Goal: Ask a question

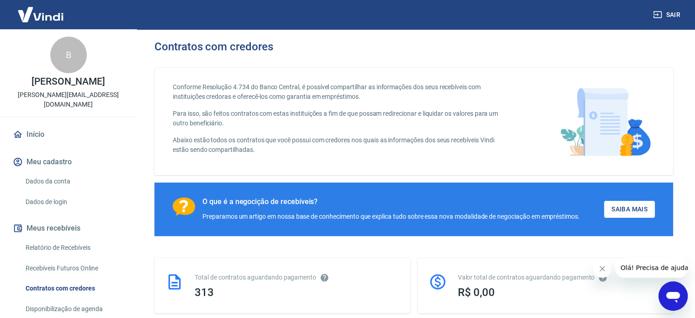
click at [686, 295] on div "Abrir janela de mensagens" at bounding box center [673, 295] width 27 height 27
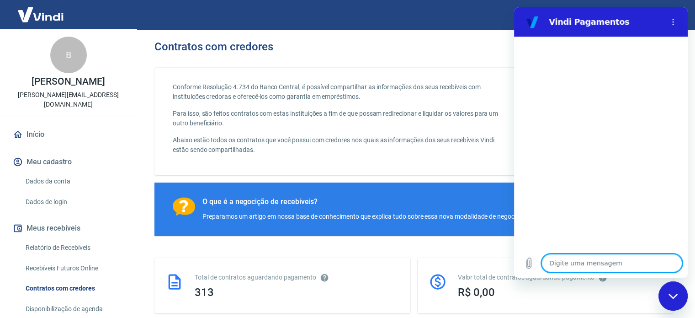
click at [597, 261] on textarea at bounding box center [612, 263] width 141 height 18
type textarea "f"
type textarea "x"
type textarea "F"
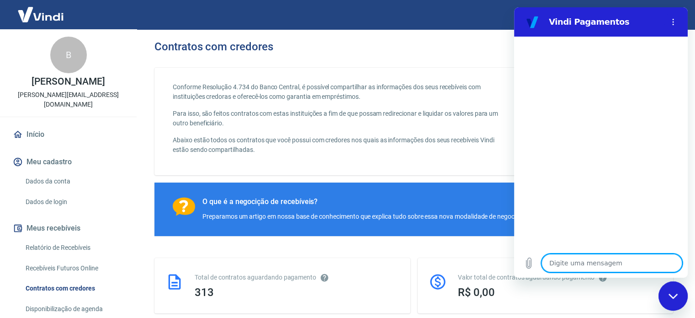
type textarea "x"
type textarea "Fa"
type textarea "x"
type textarea "Fal"
type textarea "x"
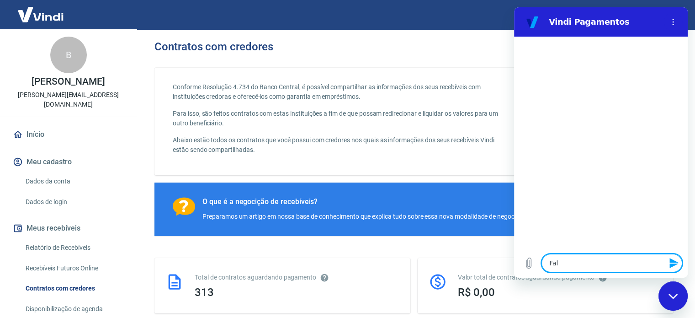
type textarea "Fala"
type textarea "x"
type textarea "Falar"
type textarea "x"
type textarea "Falar"
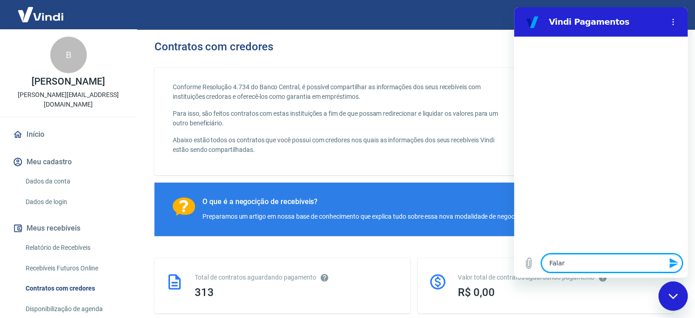
type textarea "x"
type textarea "Falar c"
type textarea "x"
type textarea "Falar co"
type textarea "x"
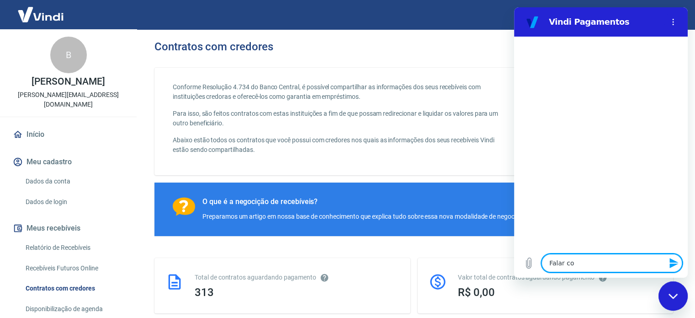
type textarea "Falar com"
type textarea "x"
type textarea "Falar com"
type textarea "x"
type textarea "Falar com a"
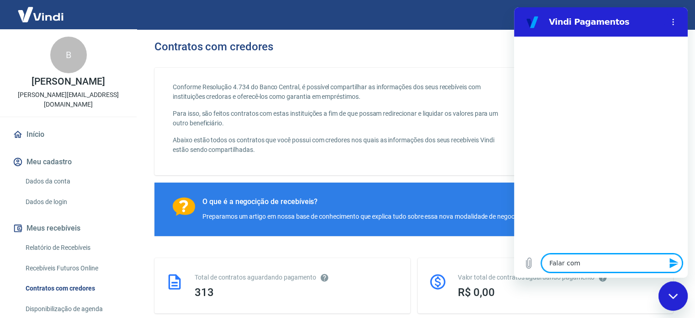
type textarea "x"
type textarea "Falar com at"
type textarea "x"
type textarea "Falar com ate"
type textarea "x"
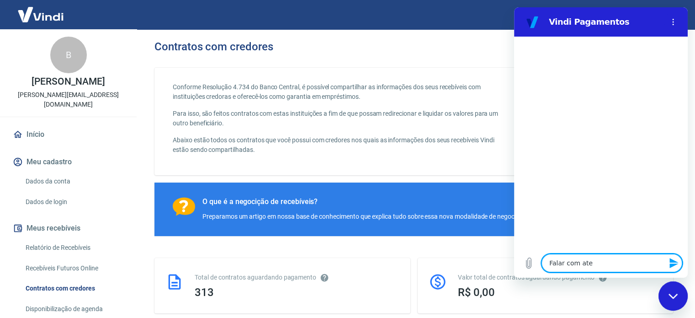
type textarea "Falar com [GEOGRAPHIC_DATA]"
type textarea "x"
type textarea "Falar com atend"
type textarea "x"
type textarea "Falar com atende"
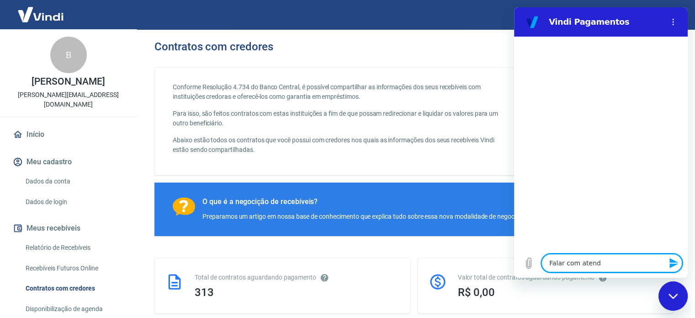
type textarea "x"
type textarea "Falar com atenden"
type textarea "x"
type textarea "Falar com atendent"
type textarea "x"
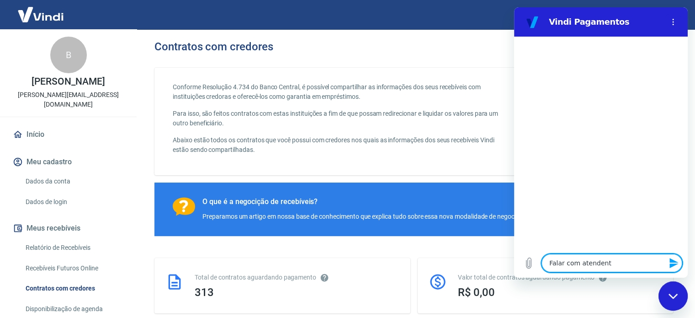
type textarea "Falar com atendente"
type textarea "x"
type textarea "Falar com atendente"
type textarea "x"
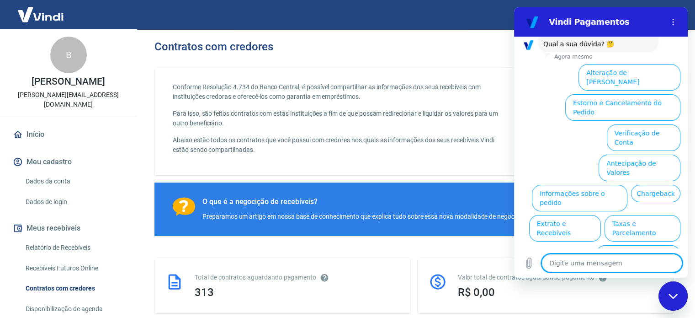
scroll to position [79, 0]
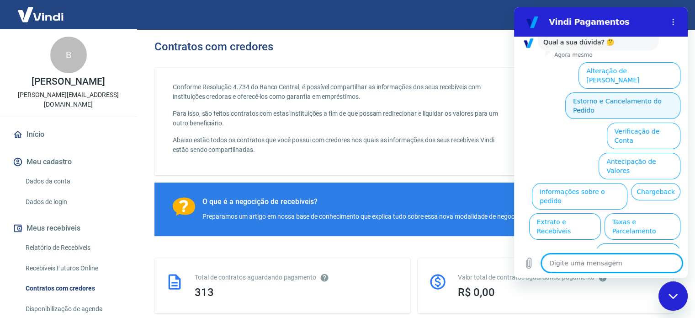
click at [603, 92] on button "Estorno e Cancelamento do Pedido" at bounding box center [623, 105] width 115 height 27
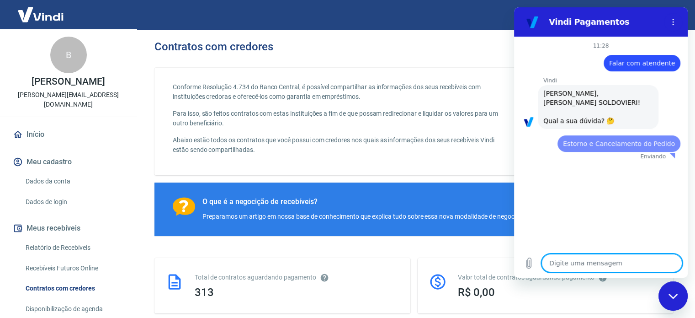
scroll to position [0, 0]
type textarea "x"
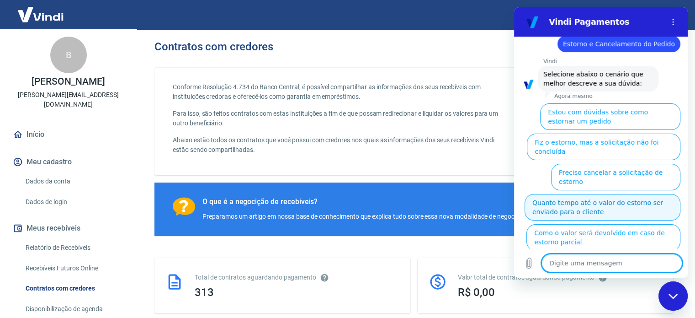
scroll to position [105, 0]
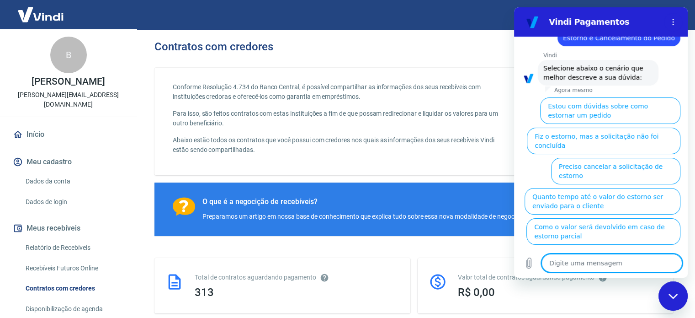
type textarea "F"
type textarea "x"
type textarea "Fo"
type textarea "x"
type textarea "Foi"
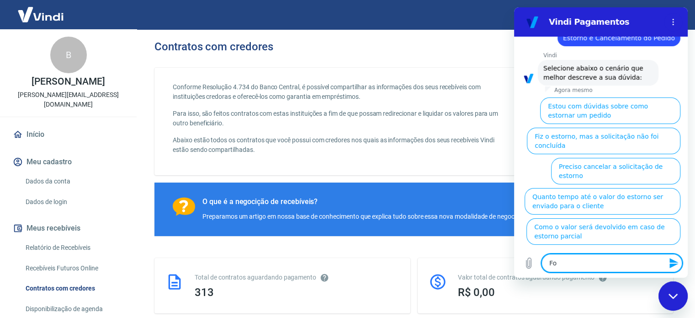
type textarea "x"
type textarea "Foi"
type textarea "x"
type textarea "Foi f"
type textarea "x"
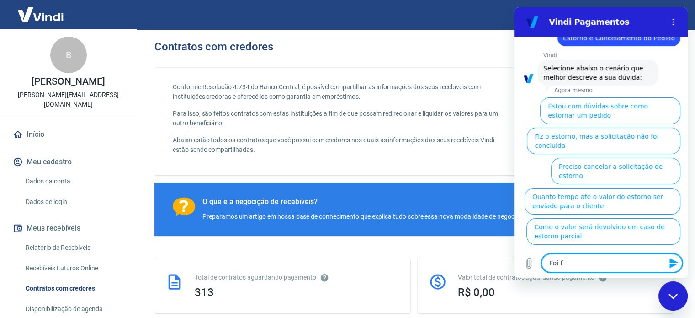
type textarea "Foi fe"
type textarea "x"
type textarea "Foi fei"
type textarea "x"
type textarea "Foi feit"
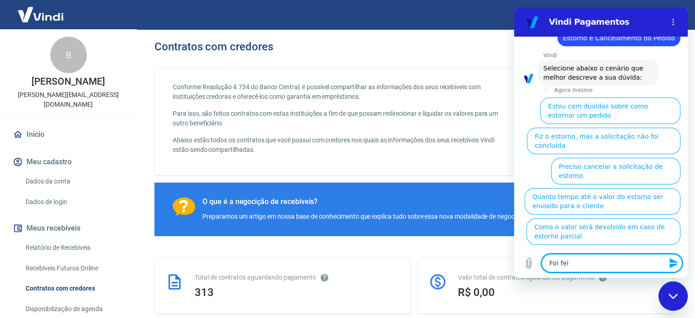
type textarea "x"
type textarea "Foi feito"
type textarea "x"
type textarea "Foi feito"
type textarea "x"
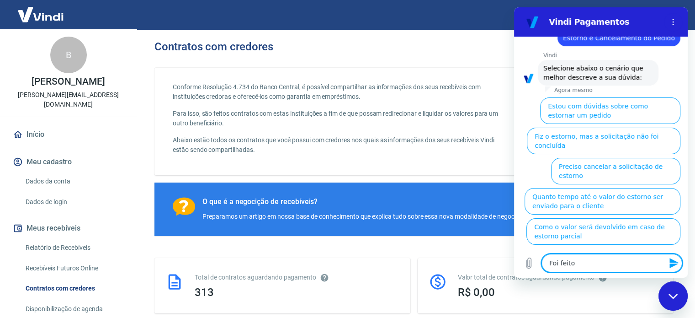
type textarea "Foi feito u"
type textarea "x"
type textarea "Foi feito um"
type textarea "x"
type textarea "Foi feito um"
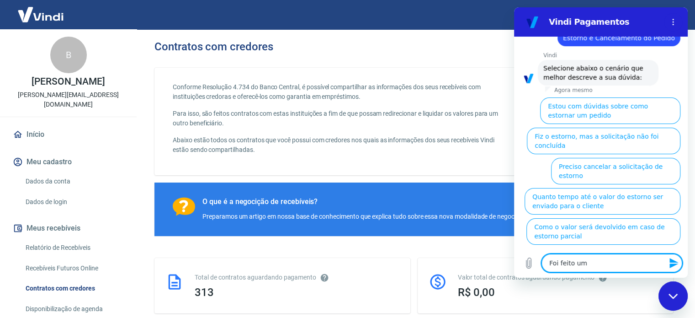
type textarea "x"
type textarea "Foi feito um e"
type textarea "x"
type textarea "Foi feito um es"
type textarea "x"
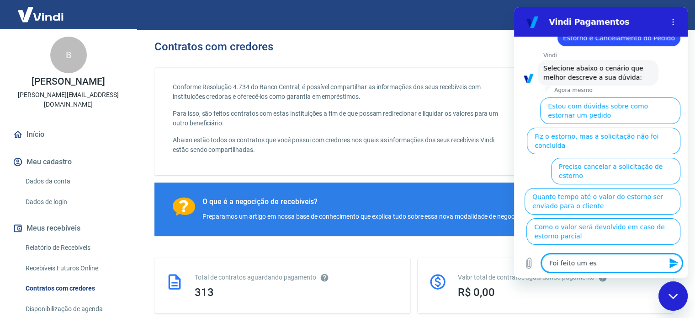
type textarea "Foi feito um est"
type textarea "x"
type textarea "Foi feito um esto"
type textarea "x"
type textarea "Foi feito um eston"
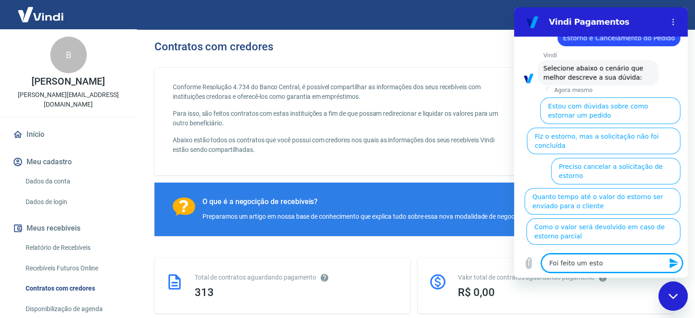
type textarea "x"
type textarea "Foi feito um estonr"
type textarea "x"
type textarea "Foi feito um estonro"
type textarea "x"
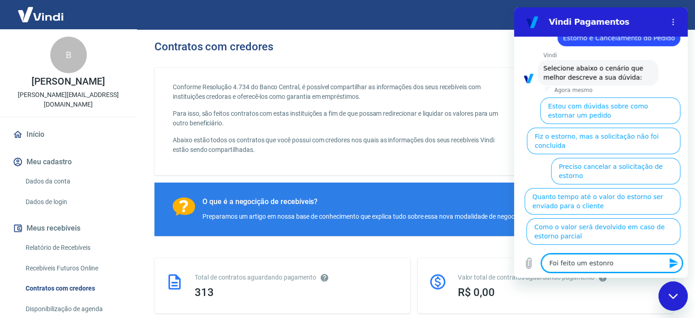
type textarea "Foi feito um estonro"
type textarea "x"
type textarea "Foi feito um estonro n"
type textarea "x"
type textarea "Foi feito um estonro"
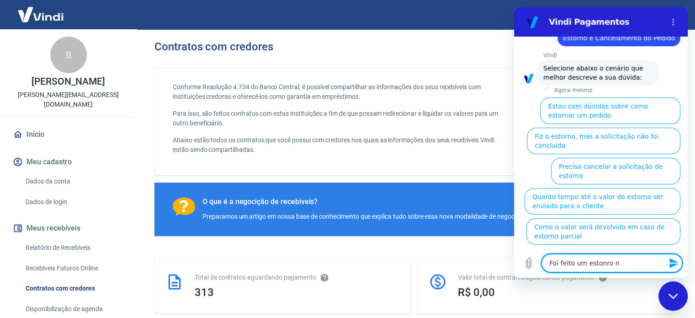
type textarea "x"
type textarea "Foi feito um estonro"
type textarea "x"
type textarea "Foi feito um estonr"
type textarea "x"
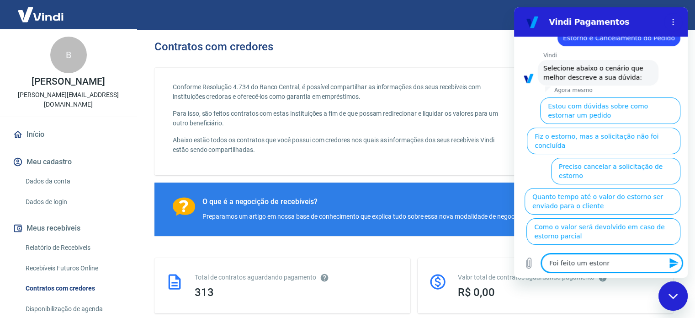
type textarea "Foi feito um eston"
type textarea "x"
type textarea "Foi feito um esto"
type textarea "x"
type textarea "Foi feito um estor"
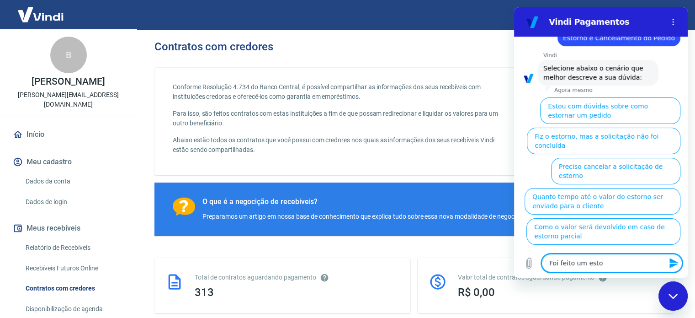
type textarea "x"
type textarea "Foi feito um estorn"
type textarea "x"
type textarea "Foi feito um estorno"
type textarea "x"
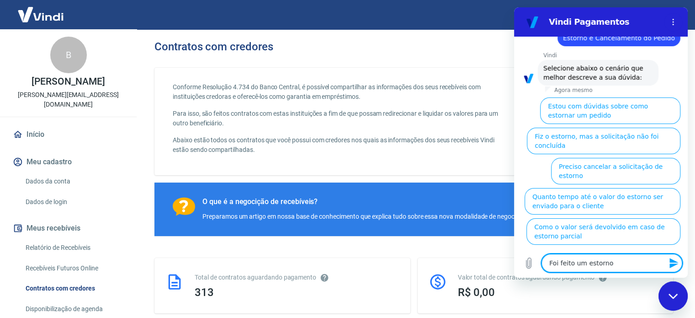
type textarea "Foi feito um estorno,"
type textarea "x"
type textarea "Foi feito um estorno,"
type textarea "x"
type textarea "Foi feito um estorno, n"
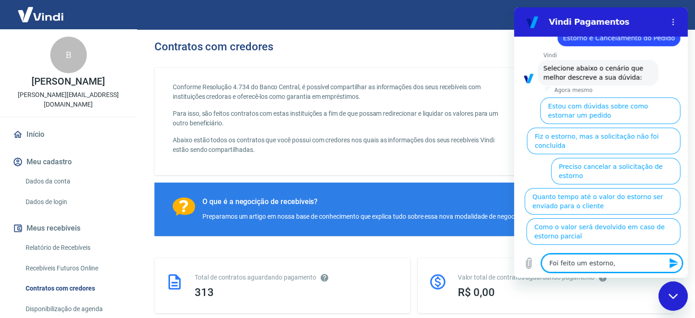
type textarea "x"
type textarea "Foi feito um [GEOGRAPHIC_DATA], [GEOGRAPHIC_DATA]"
type textarea "x"
type textarea "Foi feito um estorno, não"
type textarea "x"
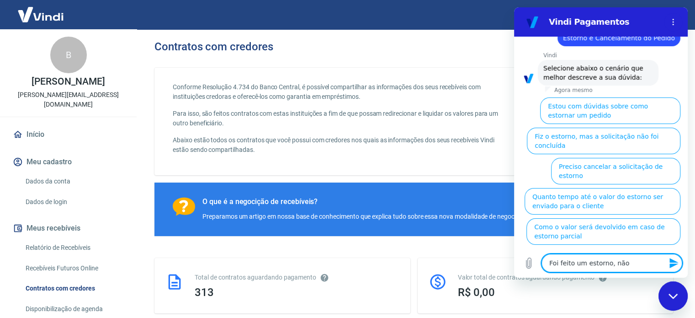
type textarea "Foi feito um estorno, não"
type textarea "x"
type textarea "Foi feito um estorno, não s"
type textarea "x"
type textarea "Foi feito um estorno, não so"
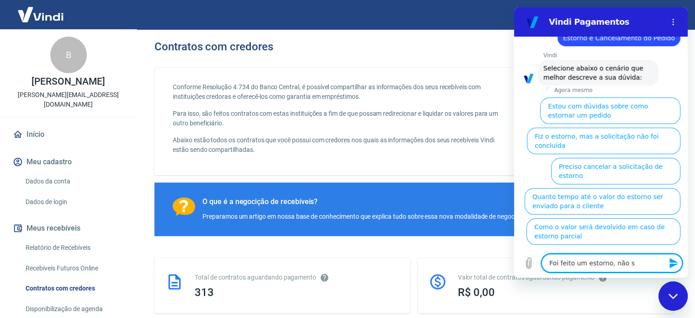
type textarea "x"
type textarea "Foi feito um estorno, não sol"
type textarea "x"
type textarea "Foi feito um estorno, não soli"
type textarea "x"
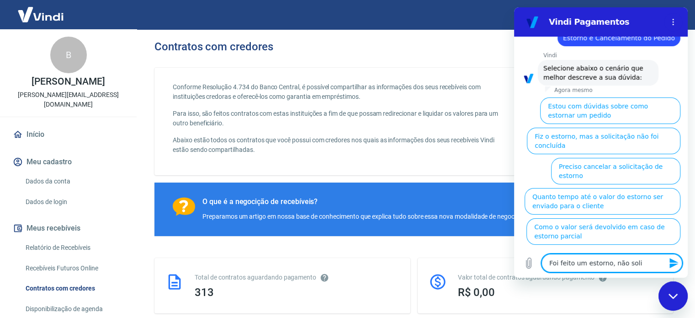
type textarea "Foi feito um estorno, não solit"
type textarea "x"
type textarea "Foi feito um estorno, não soliti"
type textarea "x"
type textarea "Foi feito um estorno, não solit"
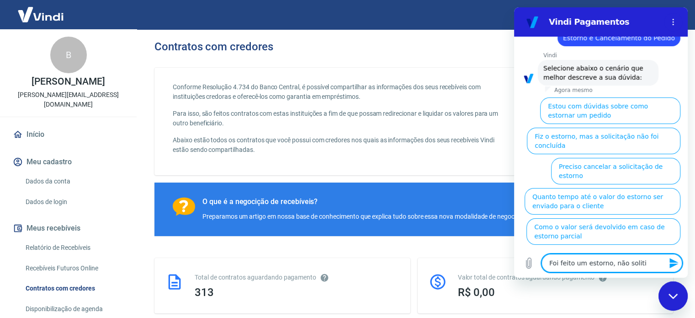
type textarea "x"
type textarea "Foi feito um estorno, não soli"
type textarea "x"
type textarea "Foi feito um estorno, não solic"
type textarea "x"
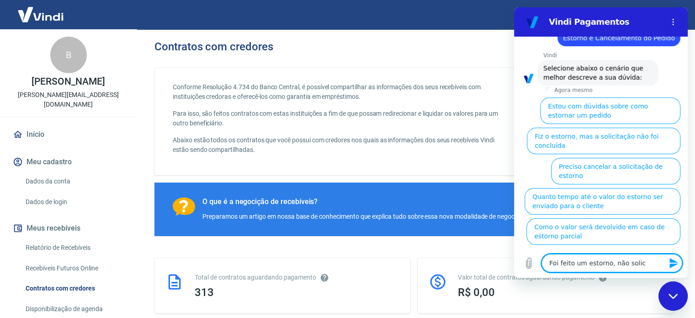
type textarea "Foi feito um estorno, não solici"
type textarea "x"
type textarea "Foi feito um estorno, não solicit"
type textarea "x"
type textarea "Foi feito um estorno, não solicita"
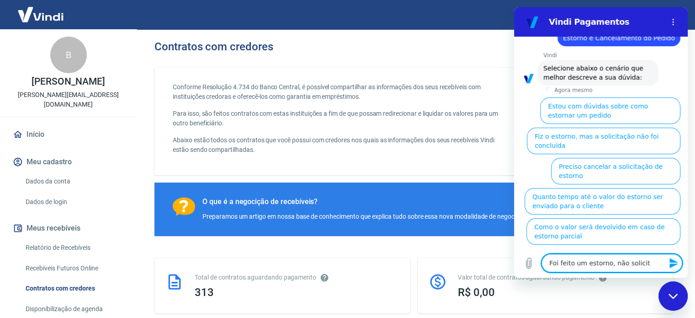
type textarea "x"
type textarea "Foi feito um estorno, não solicitad"
type textarea "x"
type textarea "Foi feito um estorno, não solicitado"
type textarea "x"
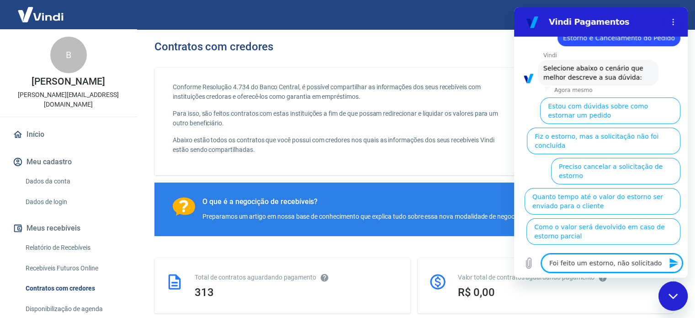
type textarea "Foi feito um estorno, não solicitado"
type textarea "x"
type textarea "Foi feito um estorno, não solicitado"
type textarea "x"
type textarea "Foi feito um estorno, não solicitado."
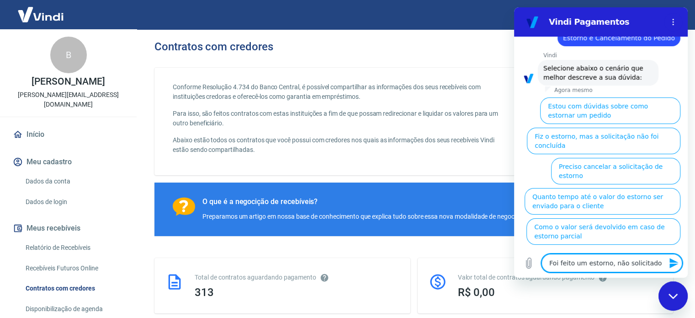
type textarea "x"
type textarea "Foi feito um estorno, não solicitado."
type textarea "x"
type textarea "Foi feito um estorno, não solicitado."
click at [669, 264] on icon "Enviar mensagem" at bounding box center [674, 262] width 11 height 11
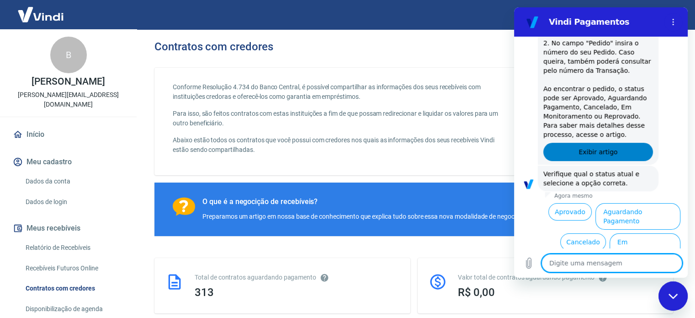
scroll to position [298, 0]
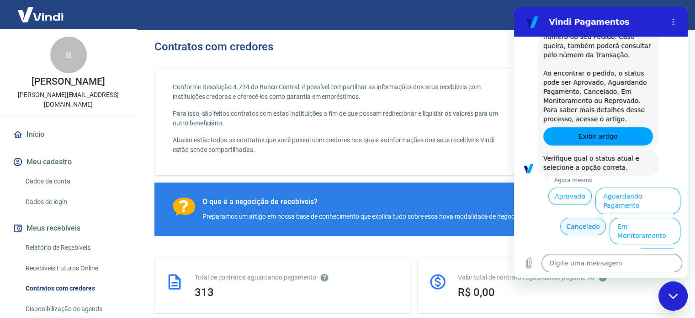
click at [586, 218] on button "Cancelado" at bounding box center [582, 226] width 45 height 17
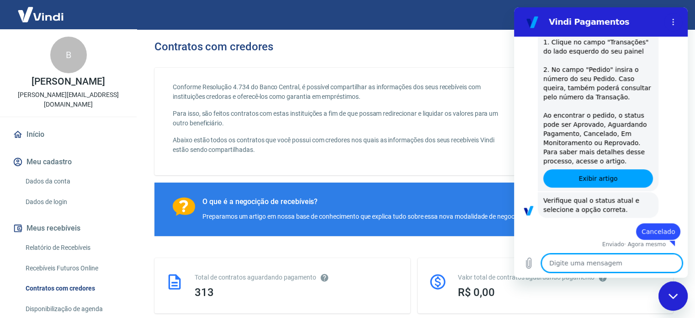
scroll to position [258, 0]
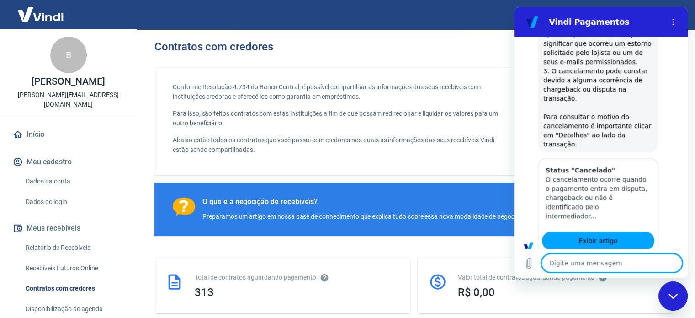
type textarea "x"
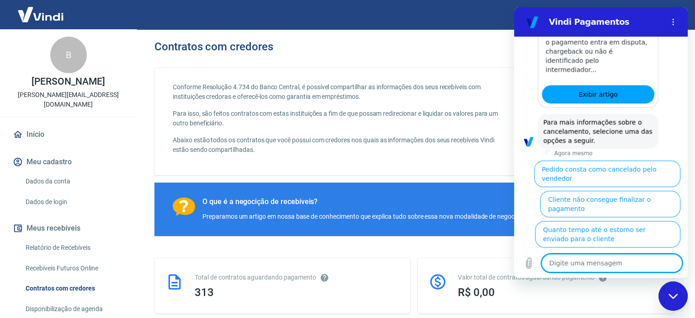
scroll to position [717, 0]
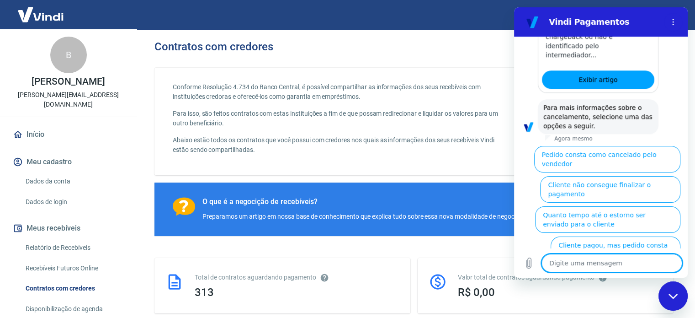
click at [613, 266] on textarea at bounding box center [612, 263] width 141 height 18
type textarea "f"
type textarea "x"
type textarea "fa"
type textarea "x"
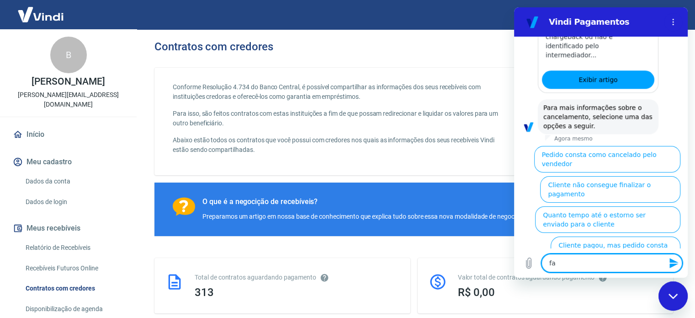
type textarea "fal"
type textarea "x"
type textarea "fala"
type textarea "x"
type textarea "falar"
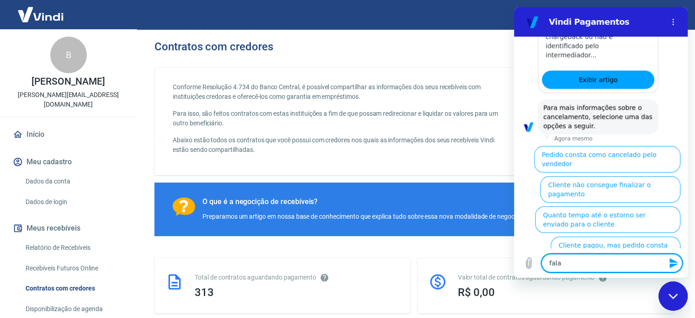
type textarea "x"
type textarea "falar"
type textarea "x"
type textarea "falar c"
type textarea "x"
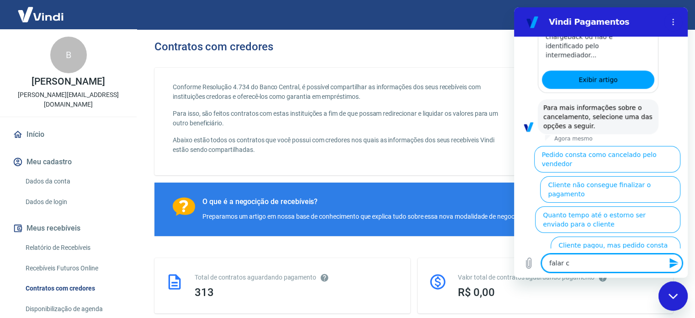
type textarea "falar co"
type textarea "x"
type textarea "falar com"
type textarea "x"
type textarea "falar com"
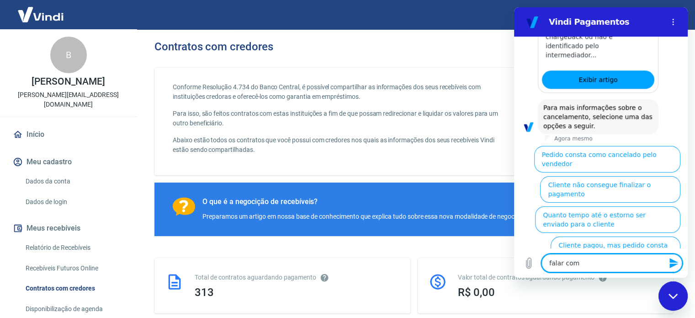
type textarea "x"
type textarea "falar com a"
type textarea "x"
type textarea "falar com at"
type textarea "x"
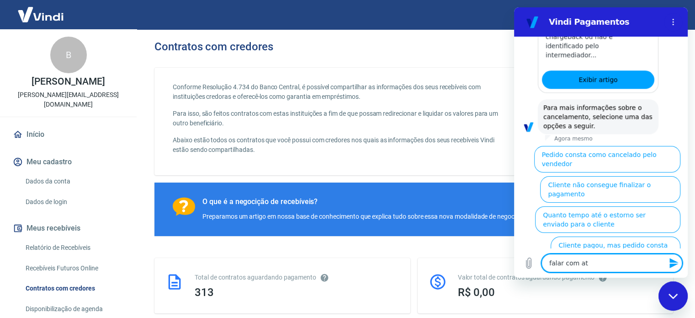
type textarea "falar com ate"
type textarea "x"
type textarea "falar com [GEOGRAPHIC_DATA]"
type textarea "x"
type textarea "falar com atend"
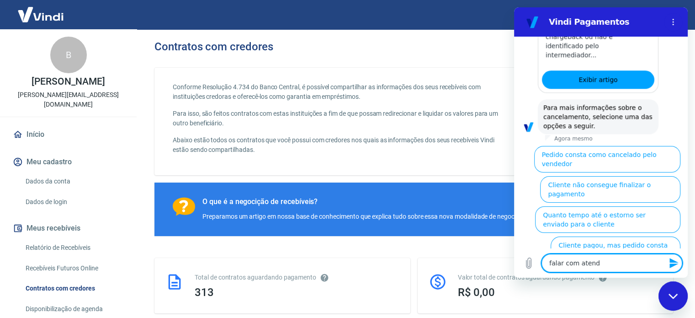
type textarea "x"
type textarea "falar com atende"
type textarea "x"
type textarea "falar com atenden"
type textarea "x"
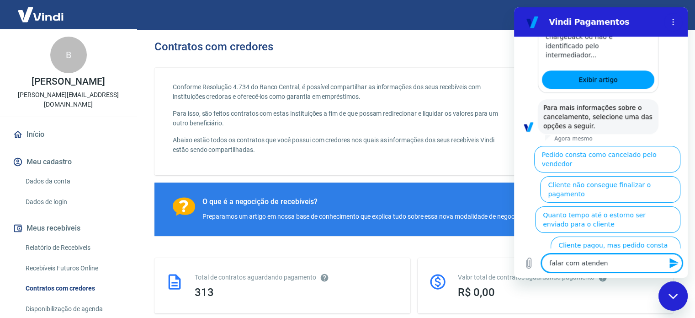
type textarea "falar com atendent"
type textarea "x"
type textarea "falar com atendente"
type textarea "x"
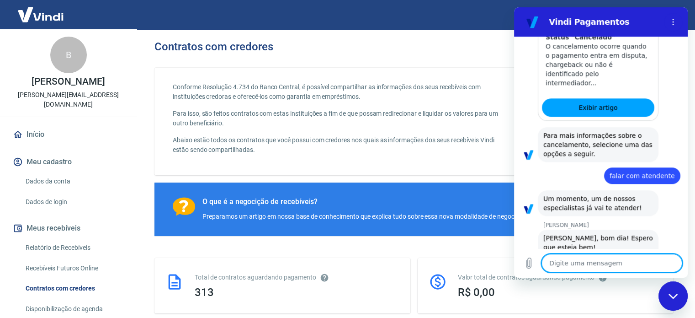
scroll to position [706, 0]
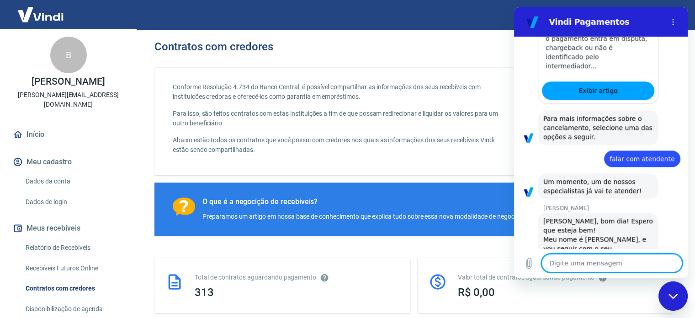
type textarea "x"
click at [580, 263] on textarea at bounding box center [612, 263] width 141 height 18
type textarea "O"
type textarea "x"
type textarea "Ol"
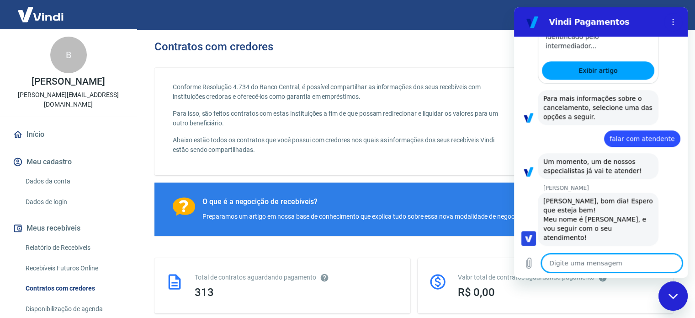
scroll to position [728, 0]
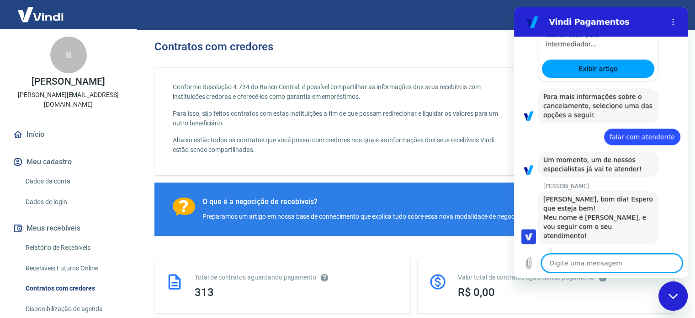
click at [584, 264] on textarea at bounding box center [612, 263] width 141 height 18
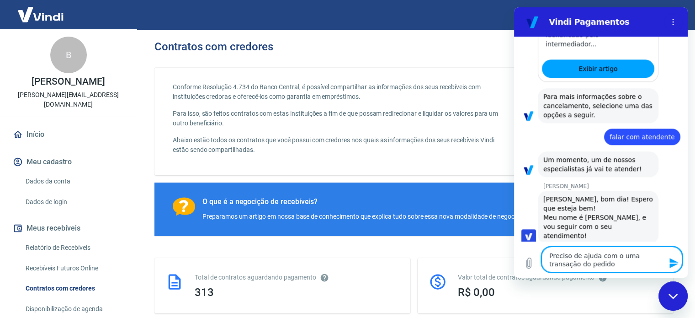
paste textarea "403549"
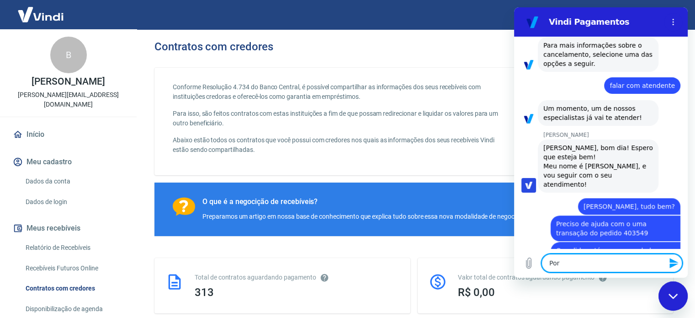
scroll to position [781, 0]
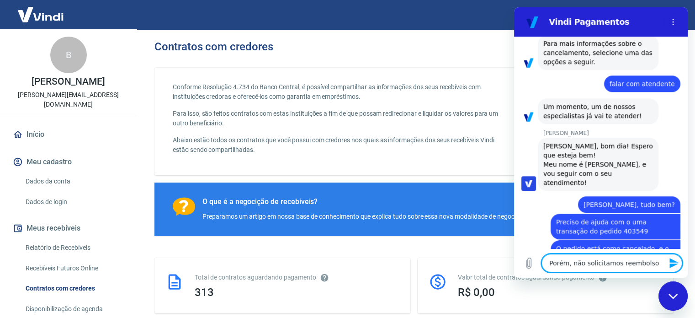
click at [674, 288] on div "Fechar janela de mensagens" at bounding box center [673, 295] width 27 height 27
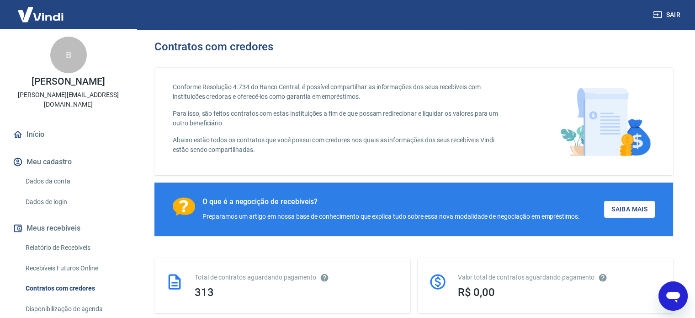
click at [675, 298] on icon "Abrir janela de mensagens" at bounding box center [674, 297] width 14 height 11
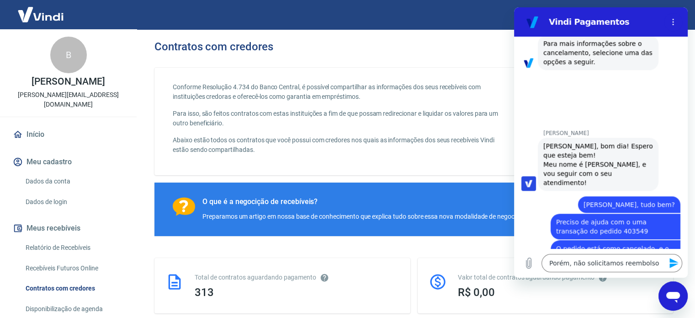
scroll to position [0, 0]
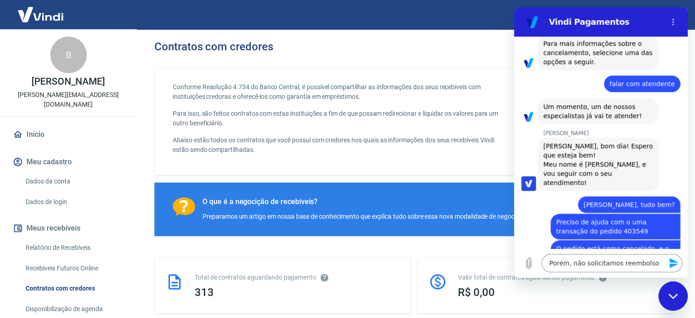
click at [676, 256] on button "Enviar mensagem" at bounding box center [673, 263] width 18 height 18
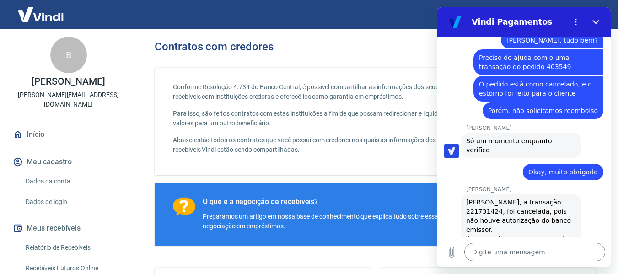
scroll to position [947, 0]
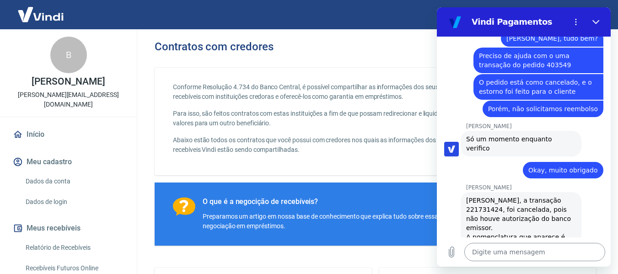
click at [491, 251] on textarea at bounding box center [534, 252] width 141 height 18
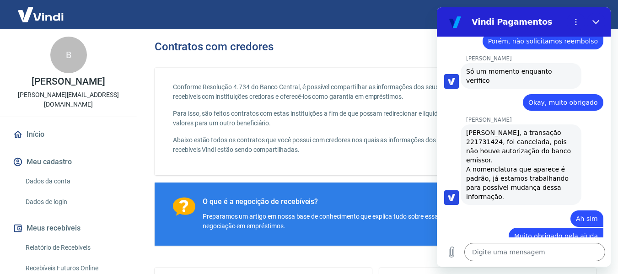
scroll to position [1017, 0]
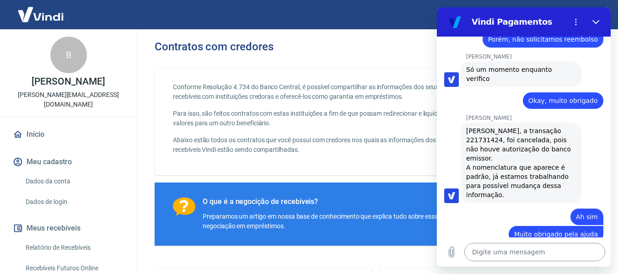
click at [495, 254] on textarea at bounding box center [534, 252] width 141 height 18
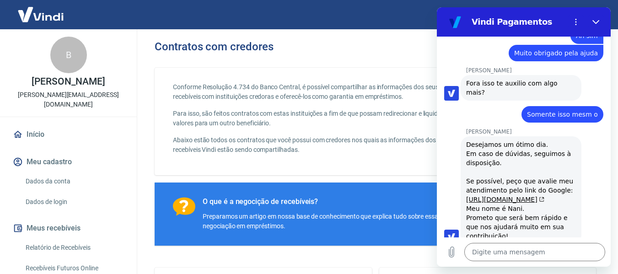
scroll to position [1221, 0]
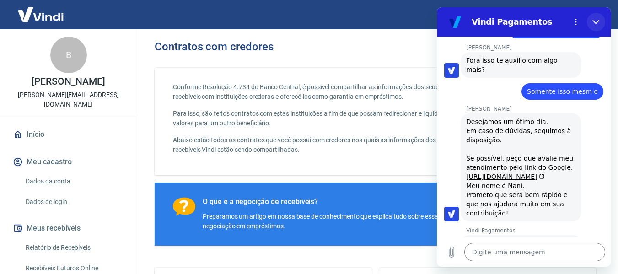
click at [598, 21] on icon "Fechar" at bounding box center [595, 22] width 7 height 4
